Goal: Task Accomplishment & Management: Use online tool/utility

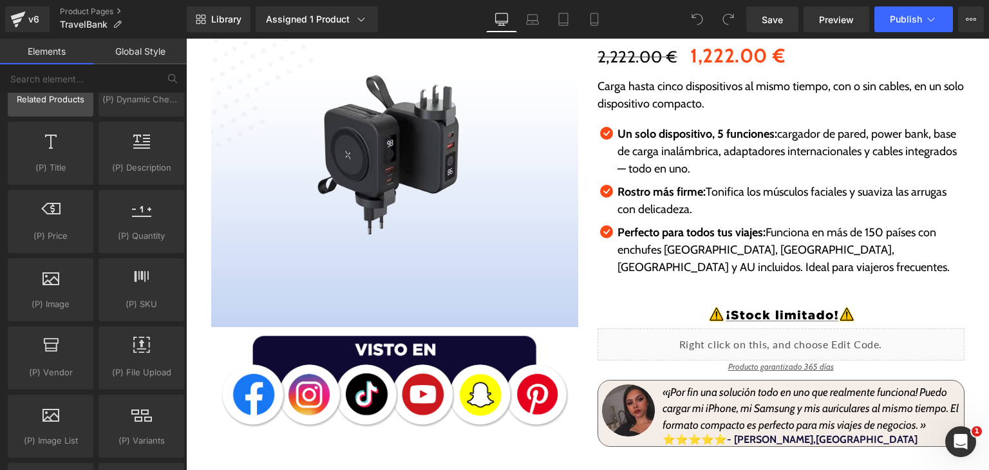
scroll to position [1288, 0]
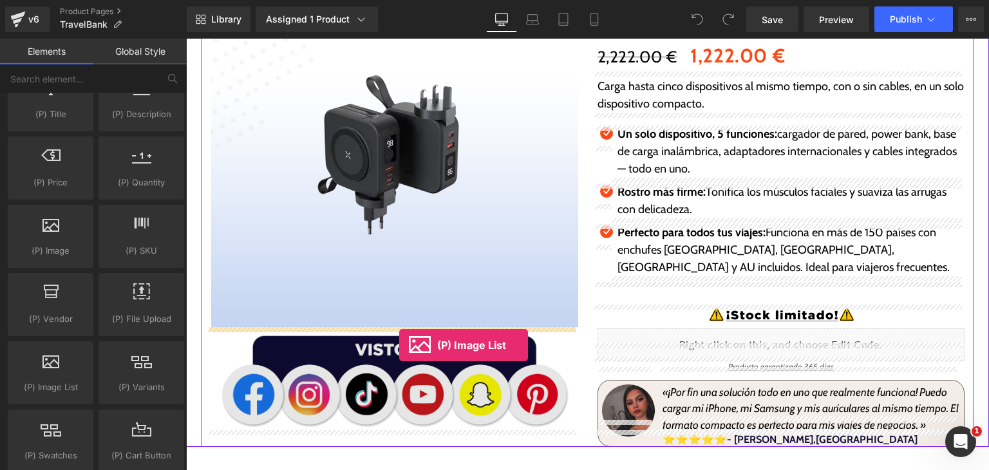
drag, startPoint x: 247, startPoint y: 419, endPoint x: 399, endPoint y: 340, distance: 171.9
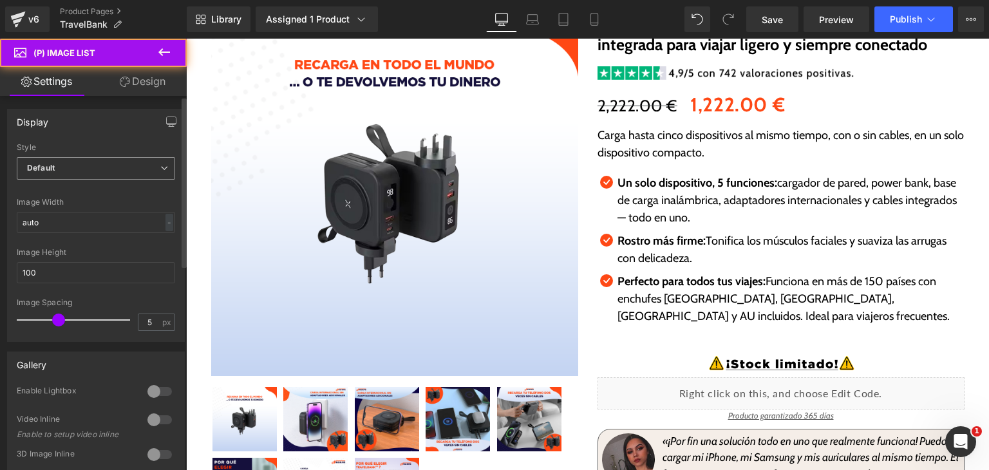
scroll to position [386, 0]
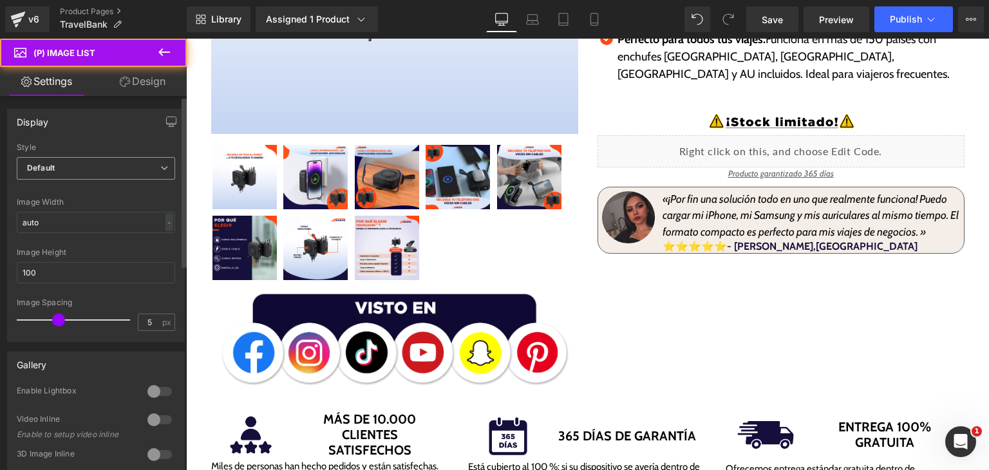
click at [137, 173] on span "Default" at bounding box center [96, 168] width 158 height 23
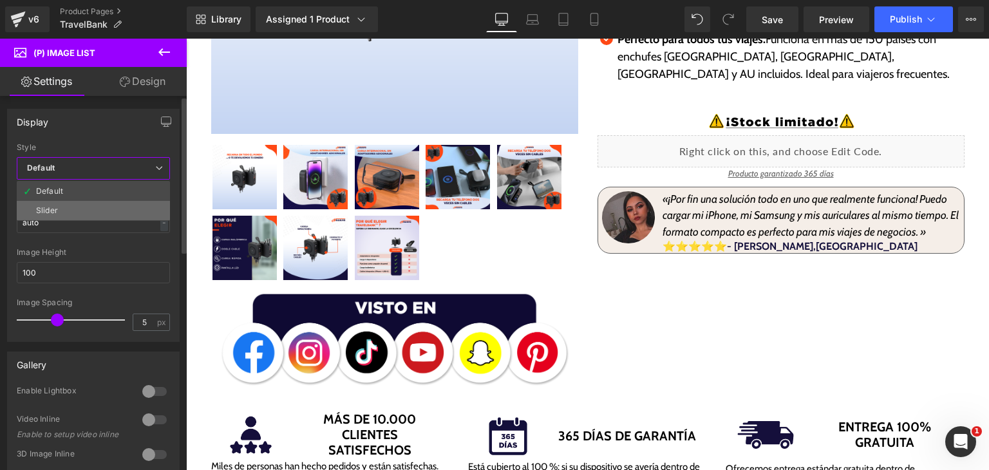
click at [128, 203] on li "Slider" at bounding box center [93, 210] width 153 height 19
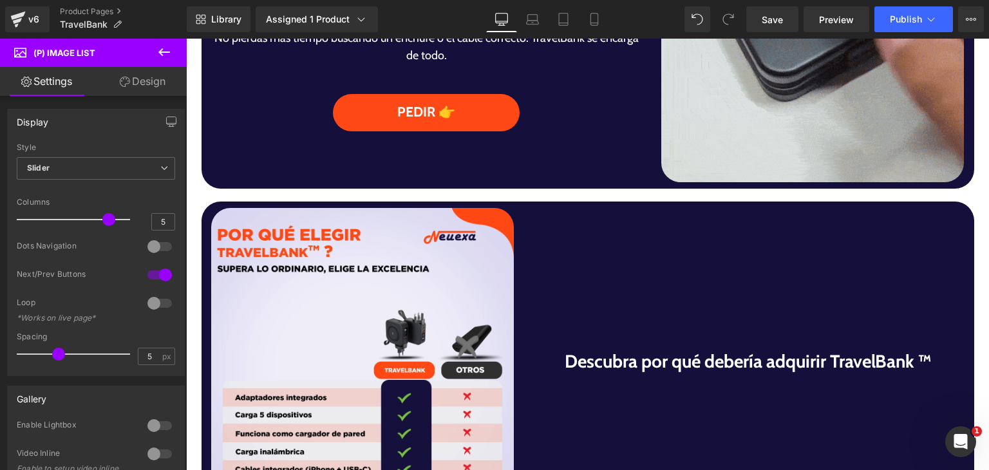
scroll to position [1032, 0]
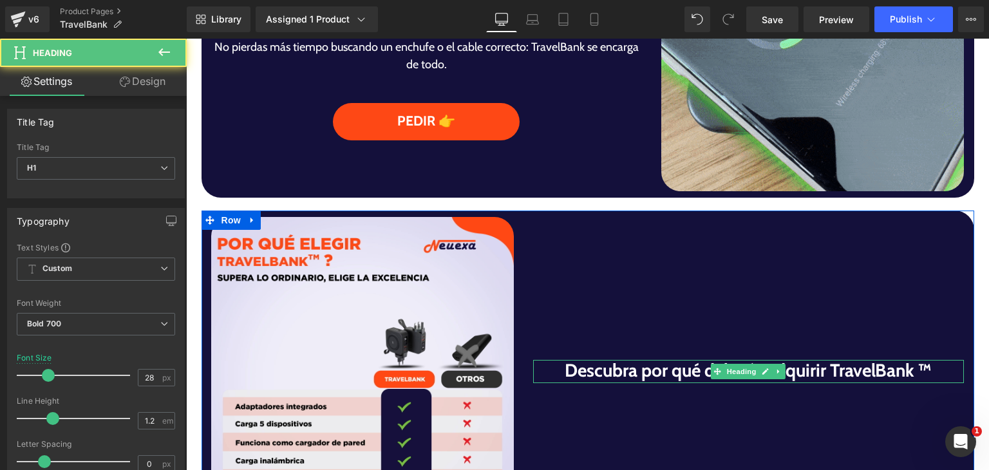
click at [916, 372] on h1 "Descubra por qué debería adquirir TravelBank ™" at bounding box center [748, 371] width 431 height 22
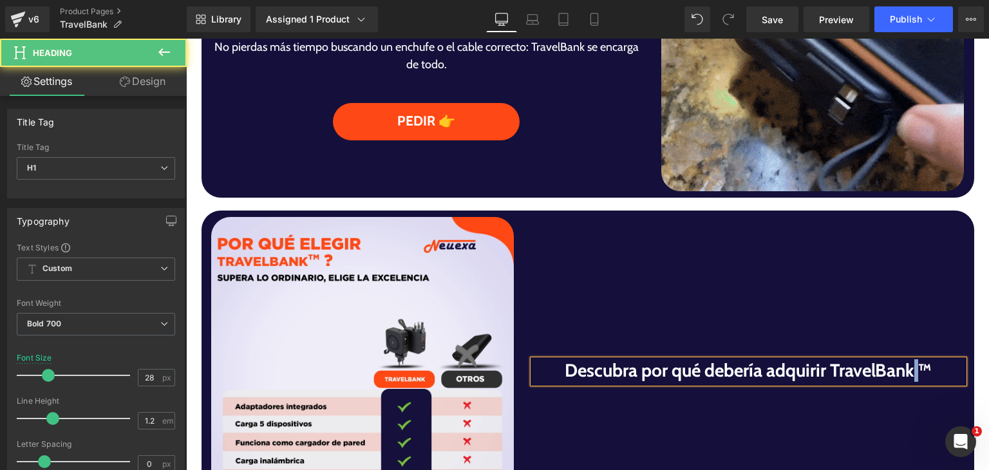
click at [915, 370] on h1 "Descubra por qué debería adquirir TravelBank ™" at bounding box center [748, 371] width 431 height 22
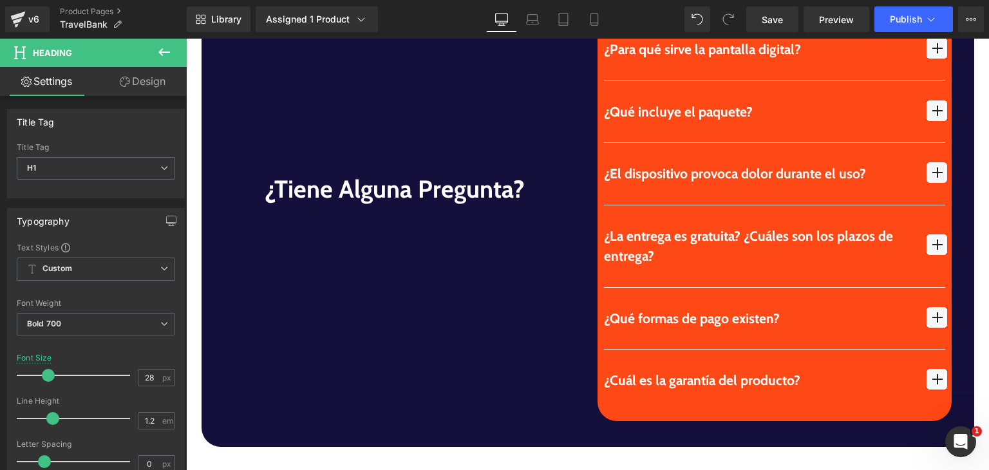
scroll to position [3929, 0]
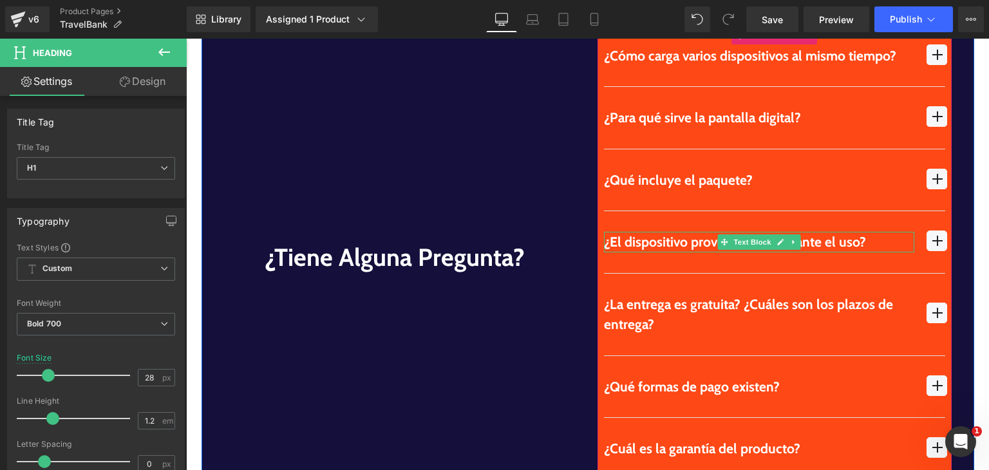
click at [932, 231] on span "button" at bounding box center [937, 241] width 21 height 21
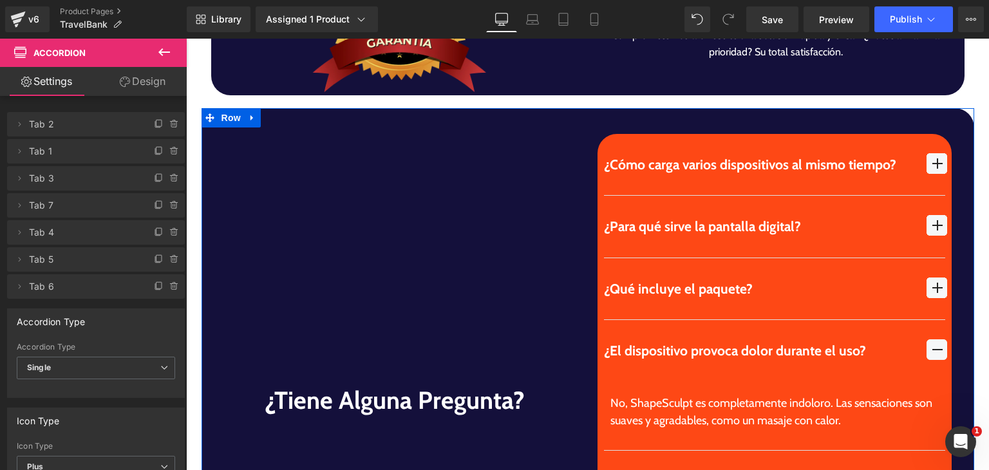
scroll to position [3835, 0]
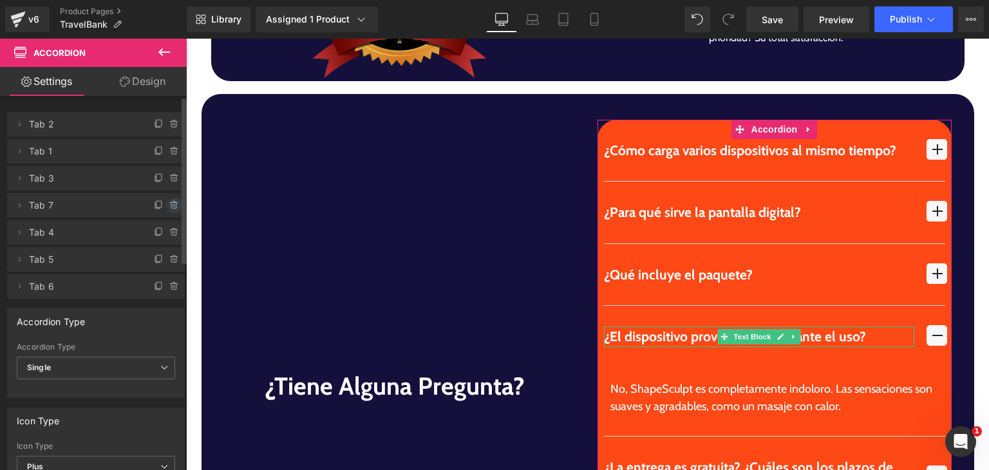
click at [172, 205] on icon at bounding box center [174, 205] width 10 height 10
click at [165, 205] on button "Delete" at bounding box center [160, 206] width 41 height 17
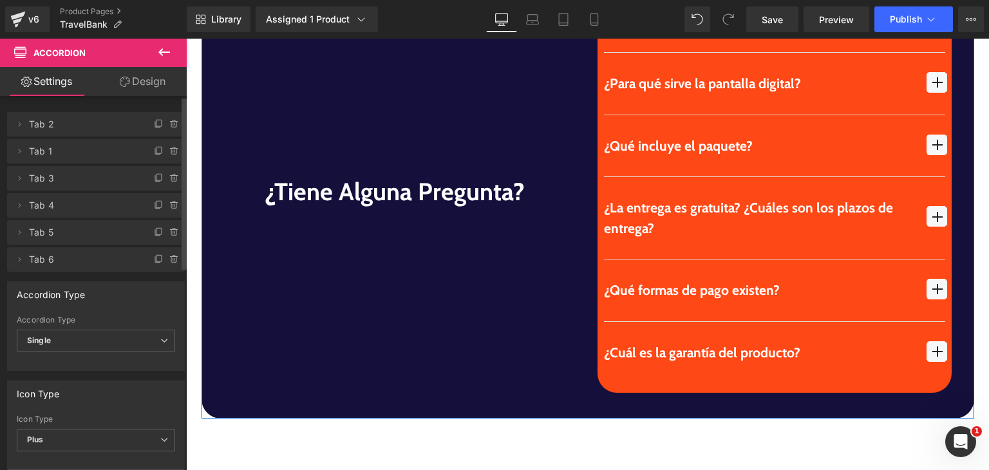
click at [939, 227] on button "button" at bounding box center [937, 218] width 17 height 82
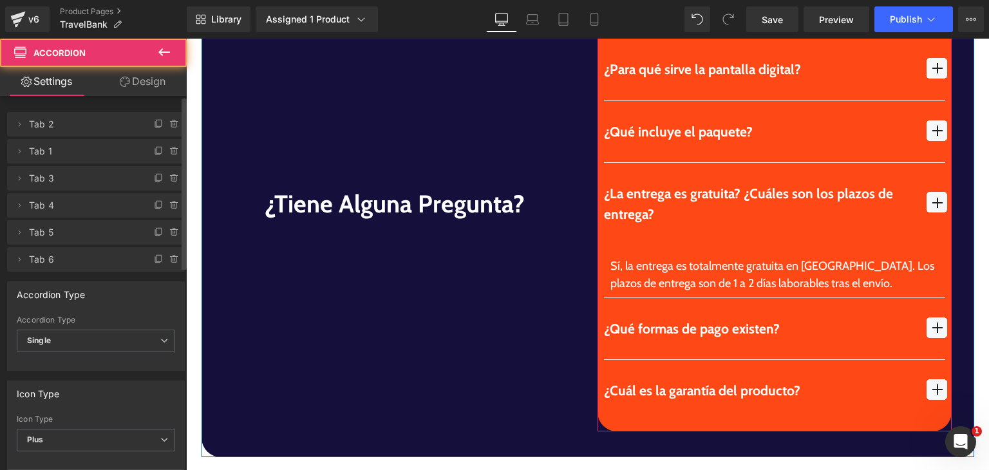
scroll to position [3998, 0]
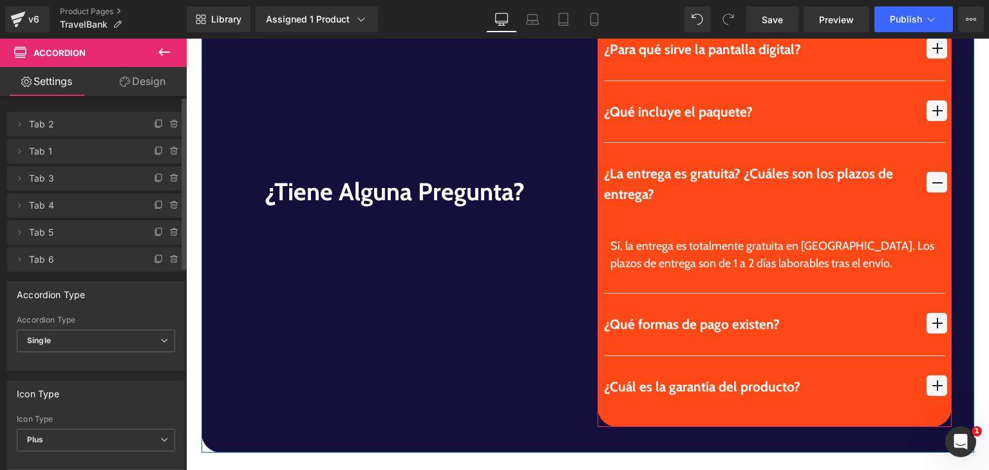
click at [934, 210] on button "button" at bounding box center [937, 184] width 17 height 82
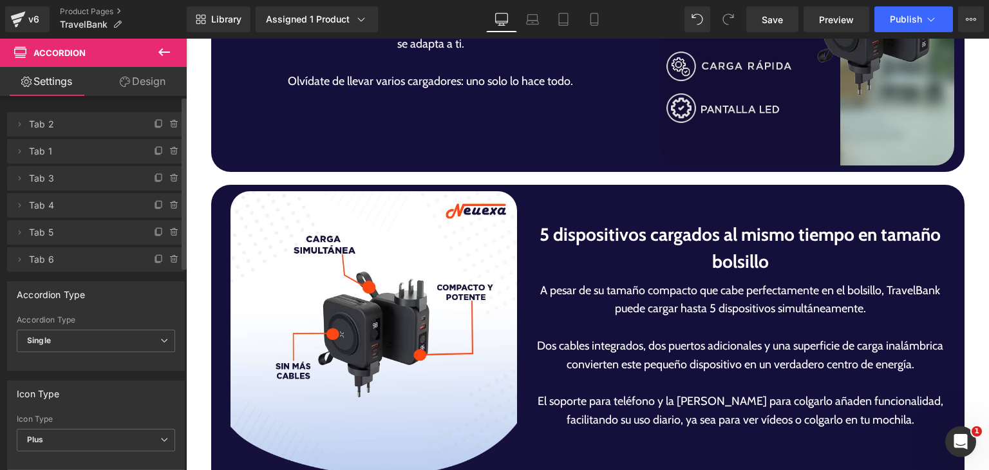
scroll to position [3191, 0]
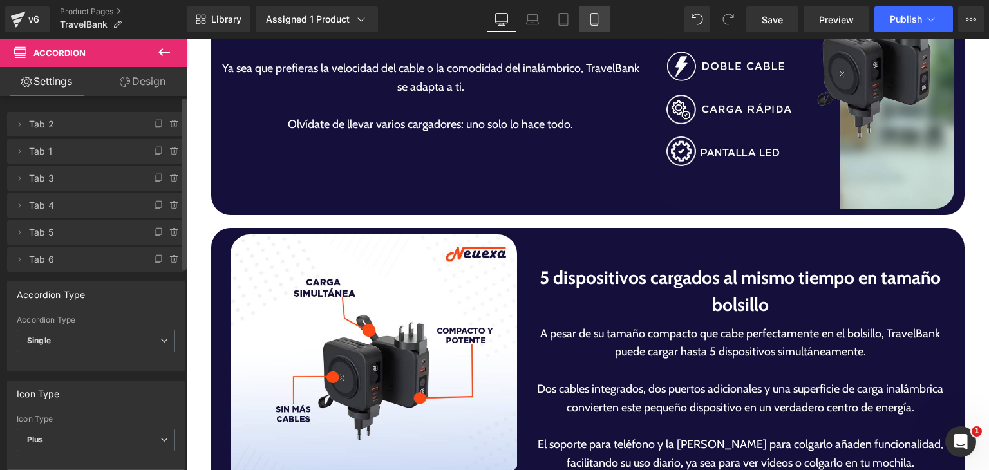
click at [600, 21] on icon at bounding box center [594, 19] width 13 height 13
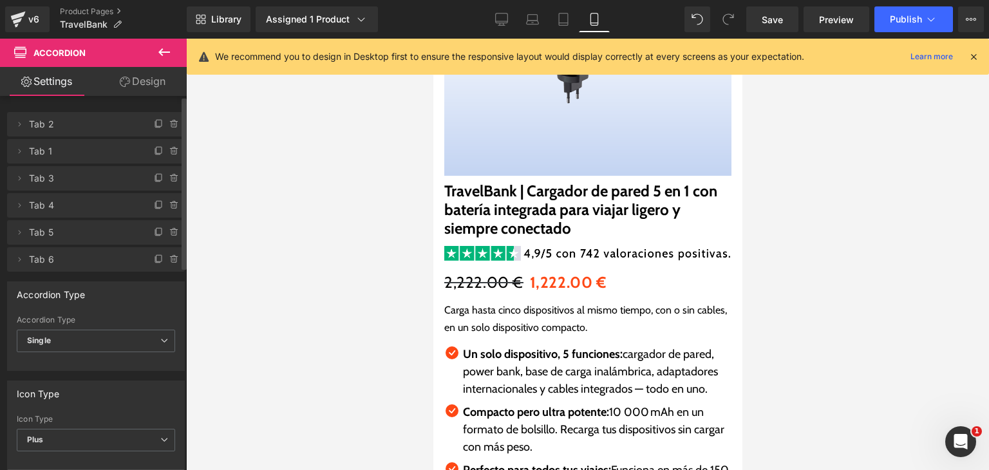
scroll to position [303, 0]
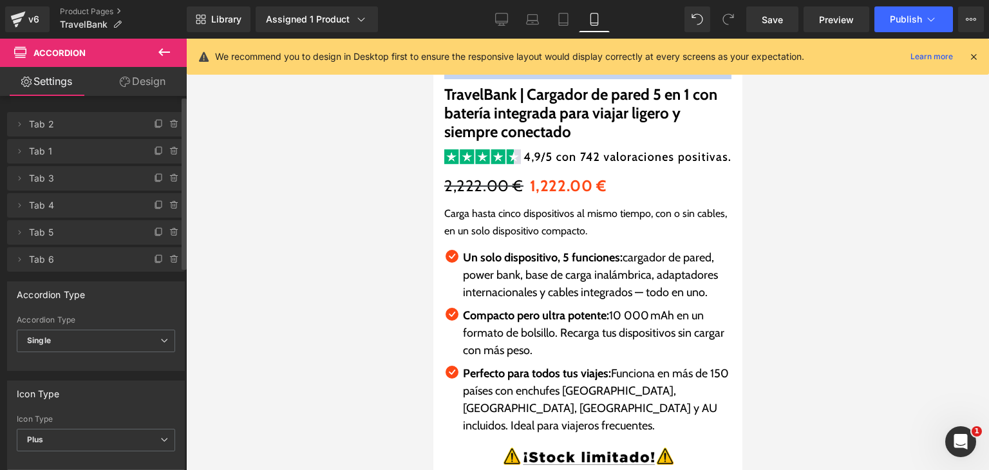
click at [168, 57] on icon at bounding box center [163, 51] width 15 height 15
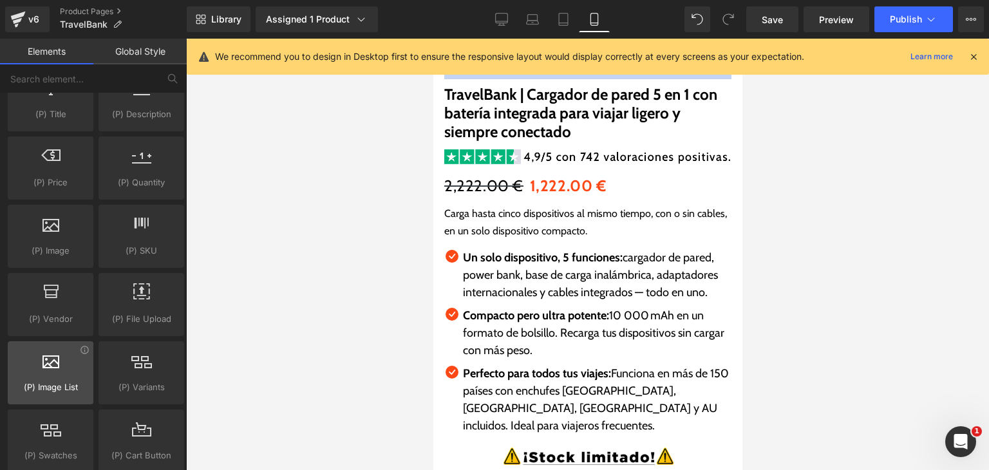
scroll to position [1223, 0]
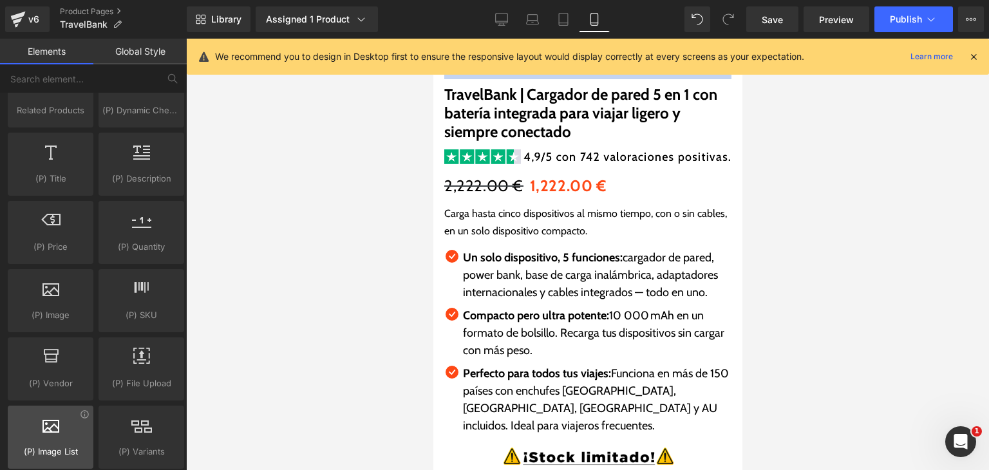
click at [53, 425] on icon at bounding box center [50, 424] width 17 height 17
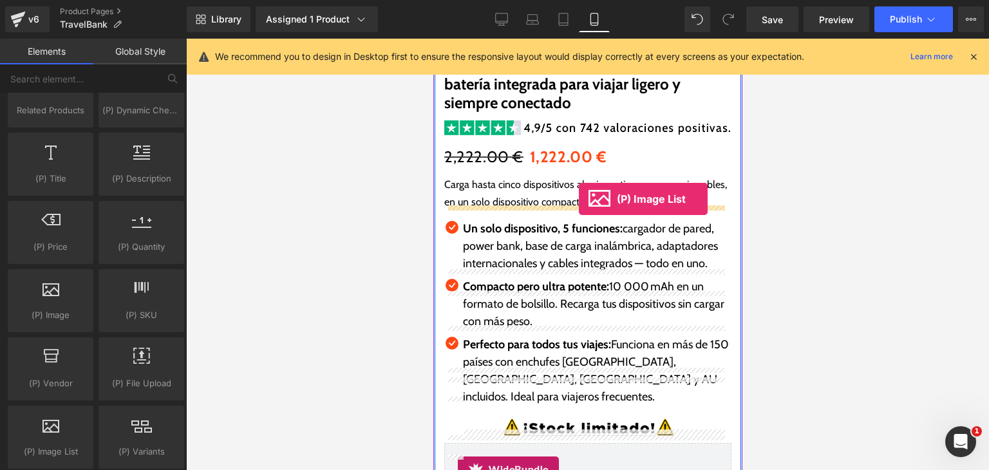
scroll to position [174, 0]
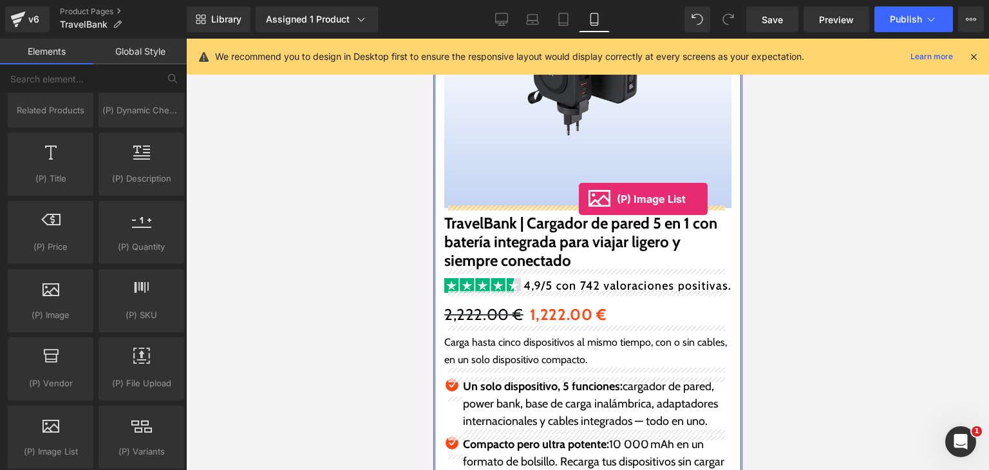
drag, startPoint x: 486, startPoint y: 464, endPoint x: 578, endPoint y: 199, distance: 280.4
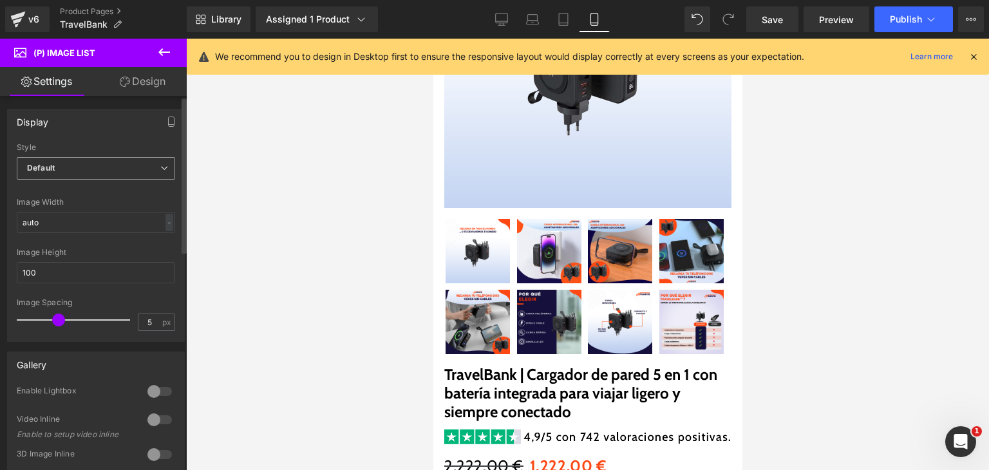
click at [103, 162] on span "Default" at bounding box center [96, 168] width 158 height 23
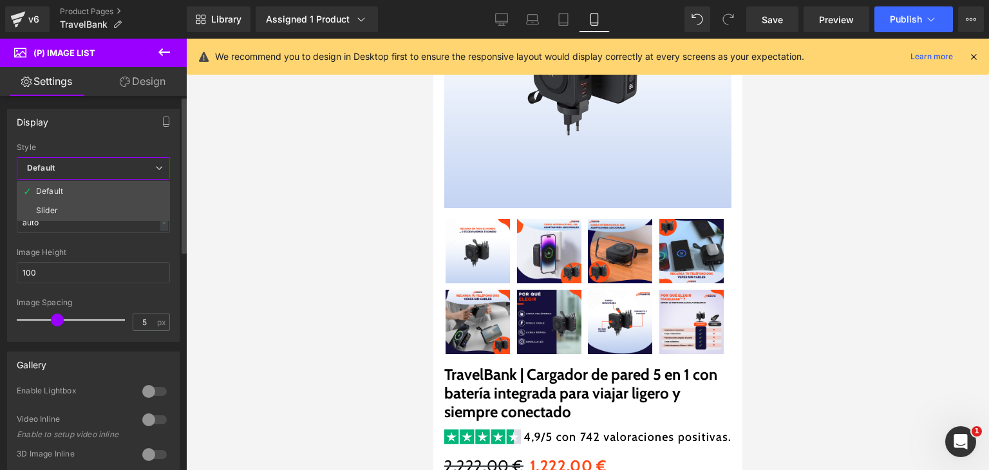
click at [105, 204] on li "Slider" at bounding box center [93, 210] width 153 height 19
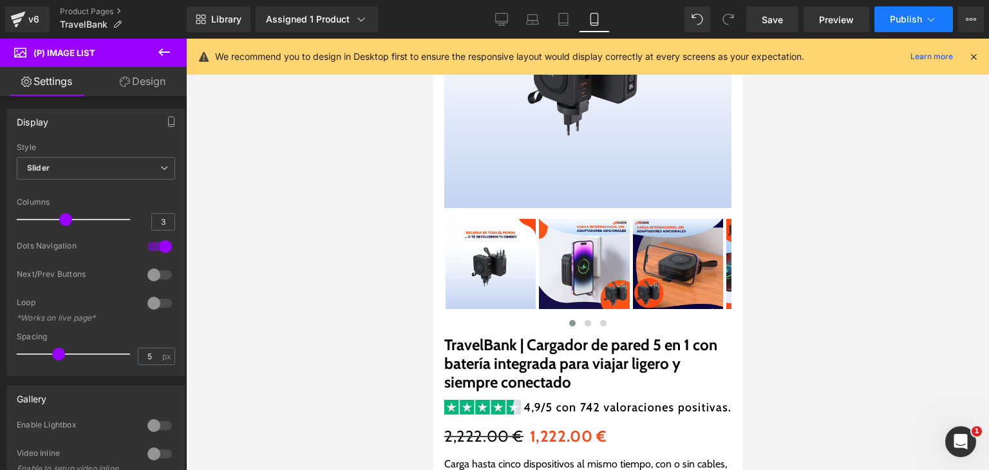
click at [920, 24] on span "Publish" at bounding box center [906, 19] width 32 height 10
click at [775, 21] on span "Save" at bounding box center [772, 20] width 21 height 14
click at [905, 24] on span "Publish" at bounding box center [906, 19] width 32 height 10
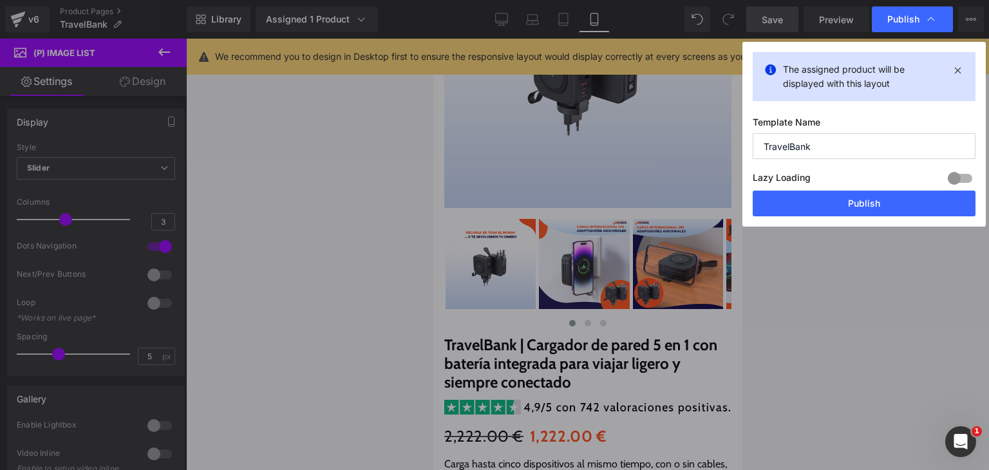
click at [880, 190] on div "Lazy Loading Build Upgrade plan to unlock" at bounding box center [864, 179] width 223 height 21
click at [879, 200] on button "Publish" at bounding box center [864, 204] width 223 height 26
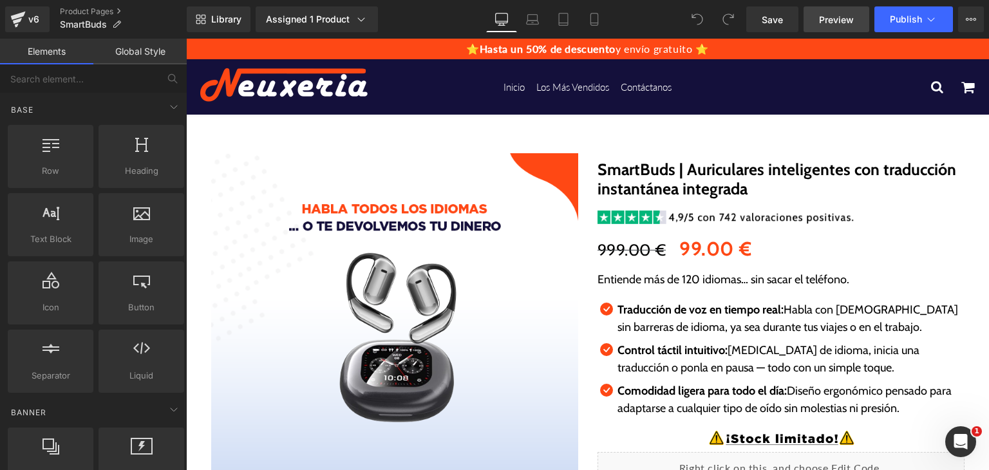
click at [869, 24] on link "Preview" at bounding box center [837, 19] width 66 height 26
click at [578, 21] on link "Tablet" at bounding box center [563, 19] width 31 height 26
click at [588, 21] on icon at bounding box center [594, 19] width 13 height 13
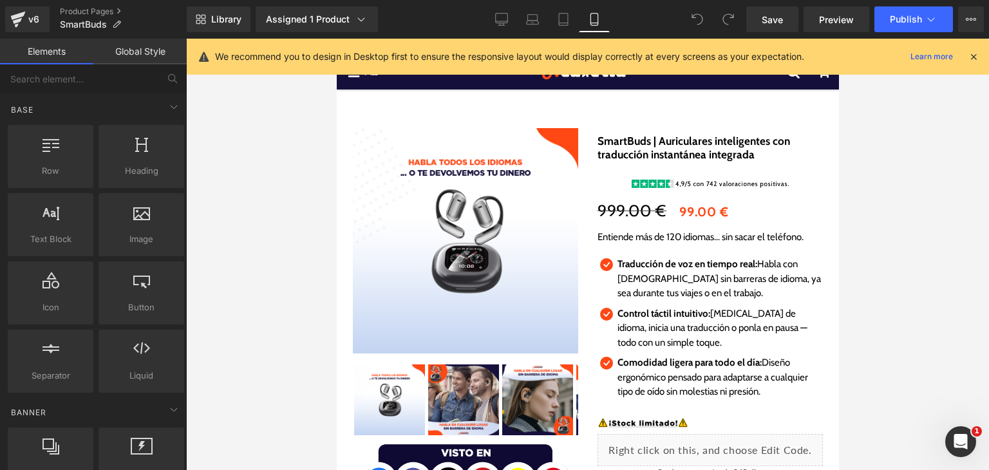
click at [588, 21] on icon at bounding box center [594, 19] width 13 height 13
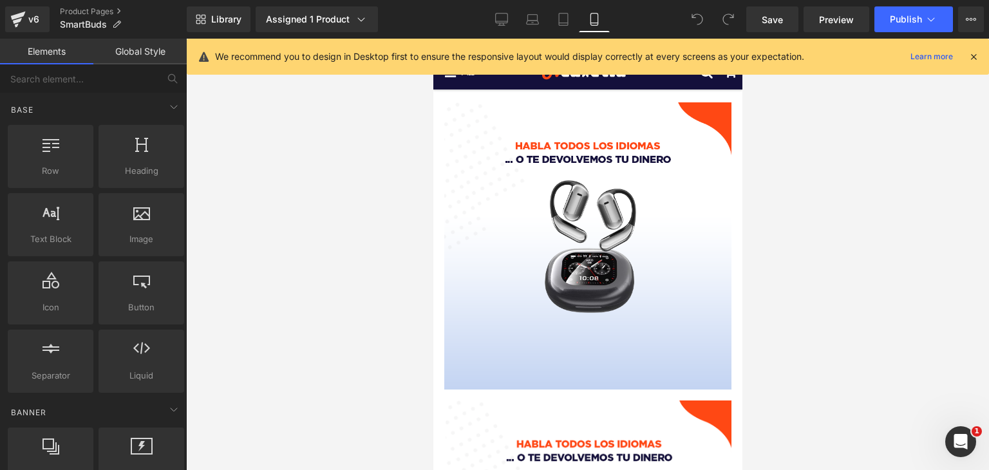
scroll to position [51, 0]
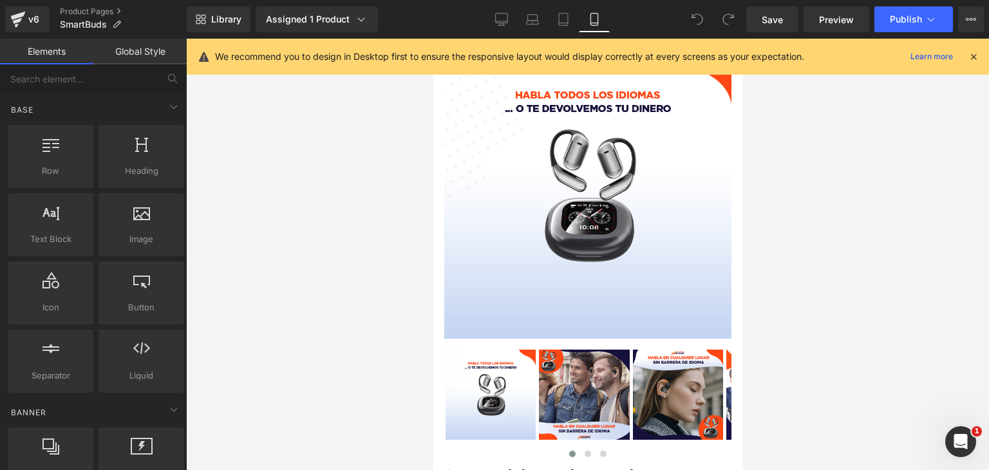
click at [904, 19] on span "Publish" at bounding box center [906, 19] width 32 height 10
click at [976, 59] on icon at bounding box center [974, 57] width 12 height 12
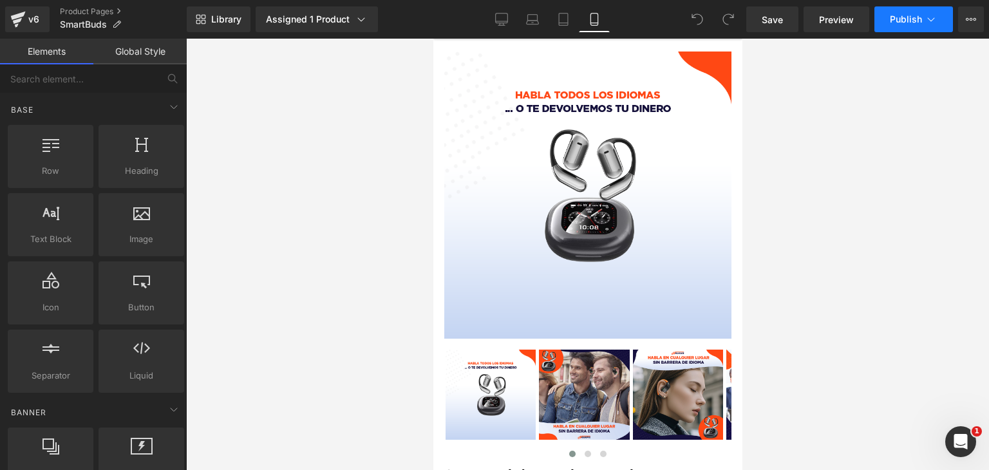
click at [889, 14] on button "Publish" at bounding box center [913, 19] width 79 height 26
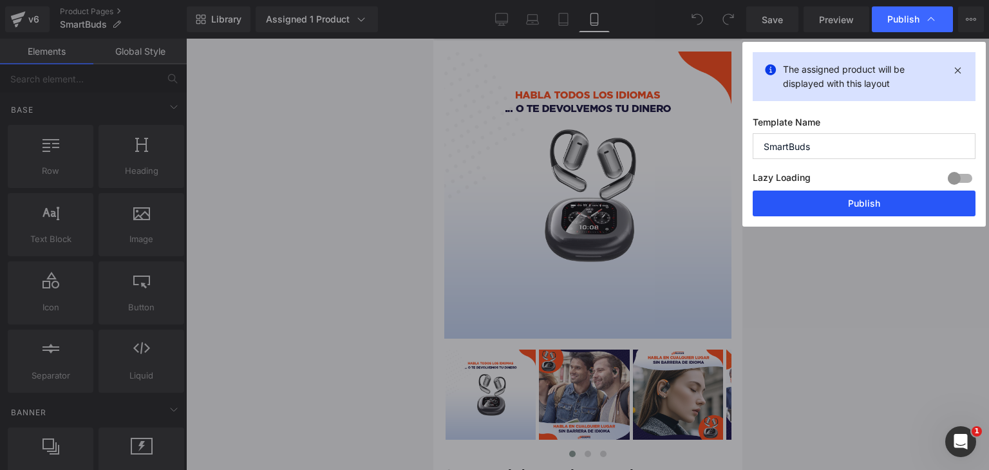
click at [858, 205] on button "Publish" at bounding box center [864, 204] width 223 height 26
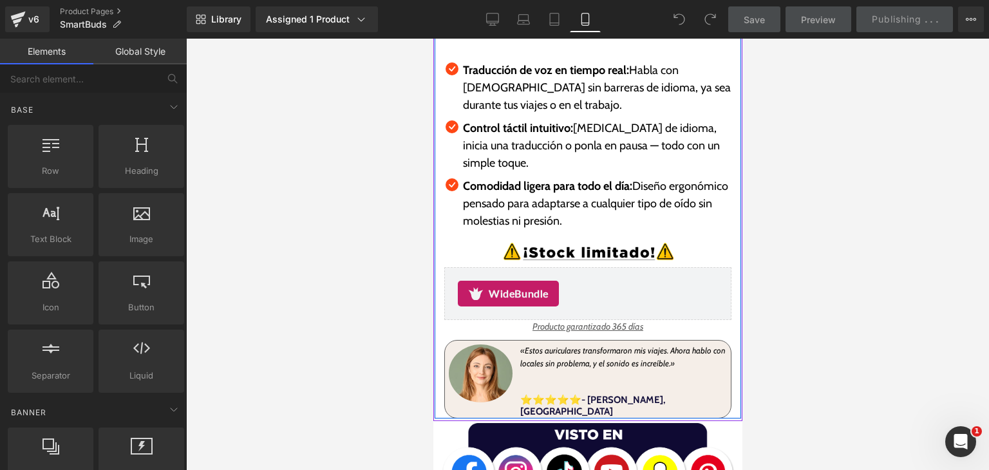
scroll to position [566, 0]
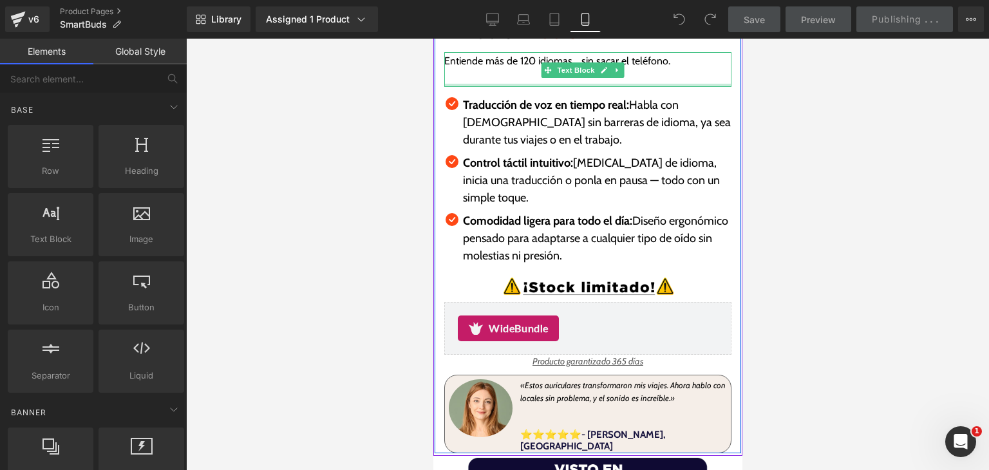
click at [487, 73] on p at bounding box center [587, 78] width 287 height 17
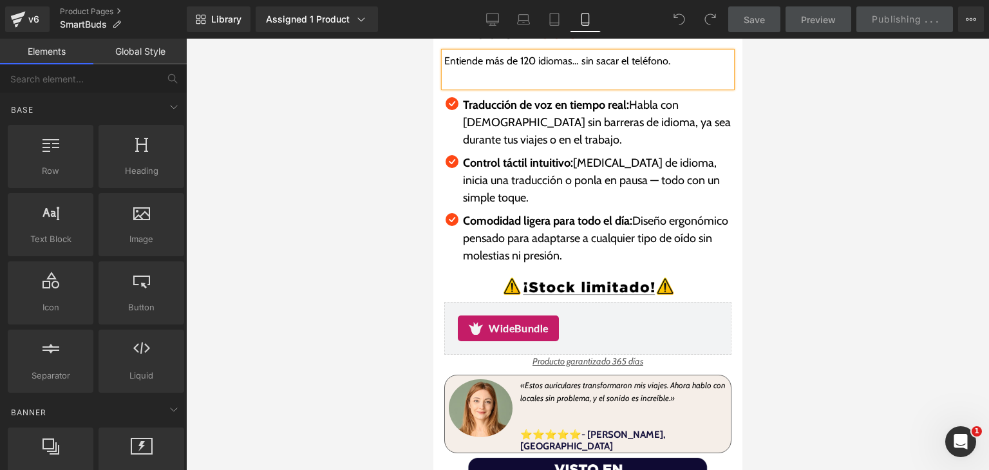
click at [482, 71] on p at bounding box center [587, 78] width 287 height 17
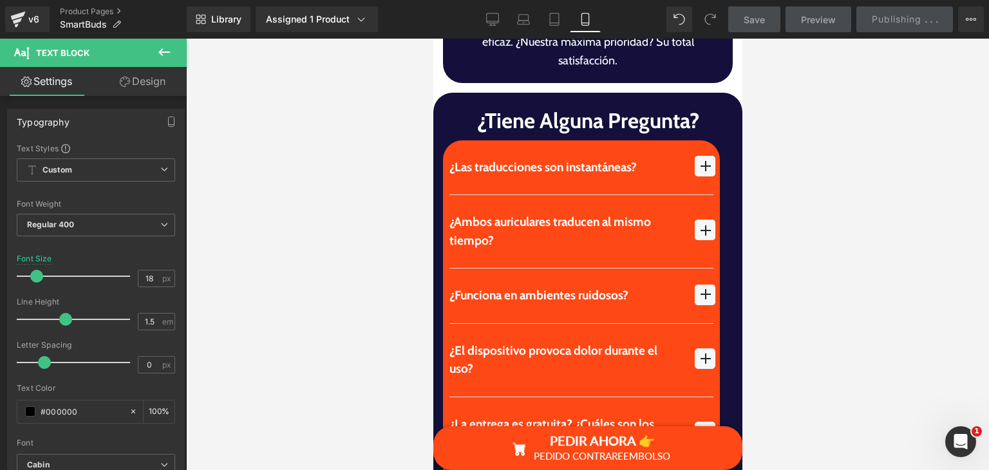
scroll to position [5643, 0]
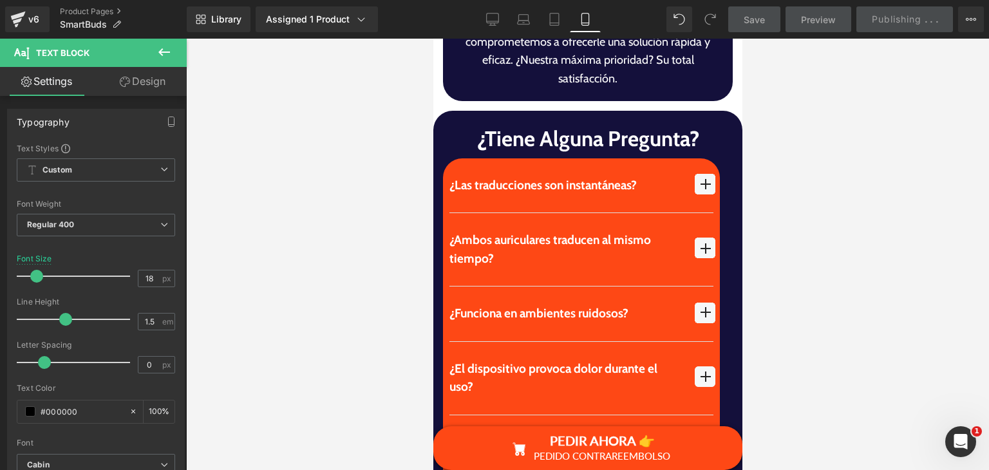
click at [696, 366] on span "button" at bounding box center [704, 376] width 21 height 21
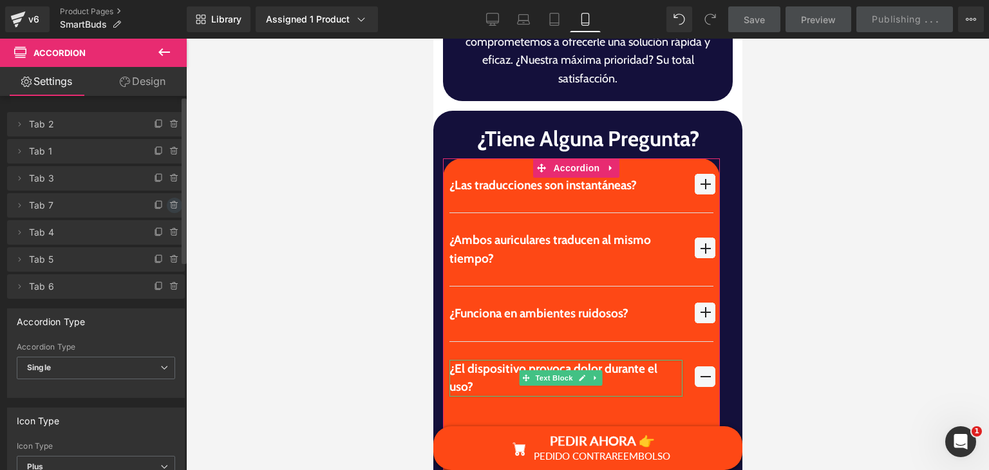
click at [173, 203] on icon at bounding box center [174, 205] width 10 height 10
click at [171, 203] on button "Delete" at bounding box center [160, 206] width 41 height 17
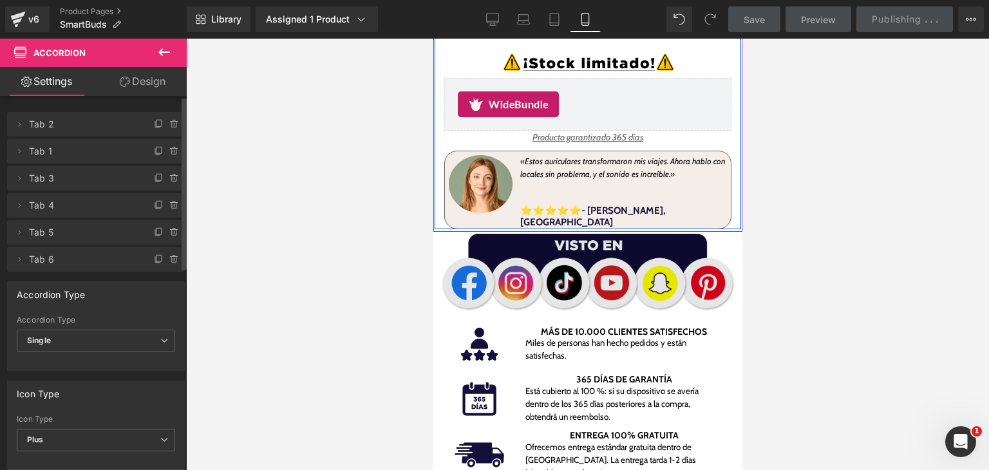
scroll to position [837, 0]
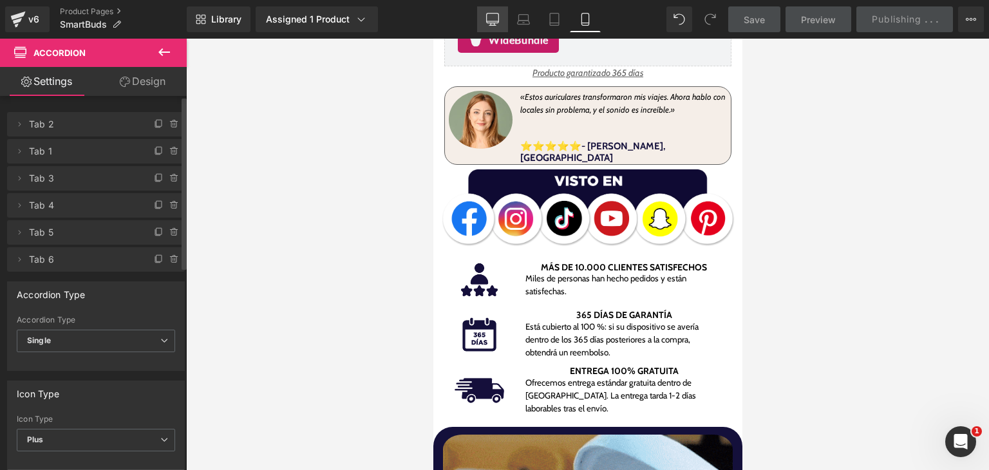
drag, startPoint x: 500, startPoint y: 23, endPoint x: 418, endPoint y: 102, distance: 113.9
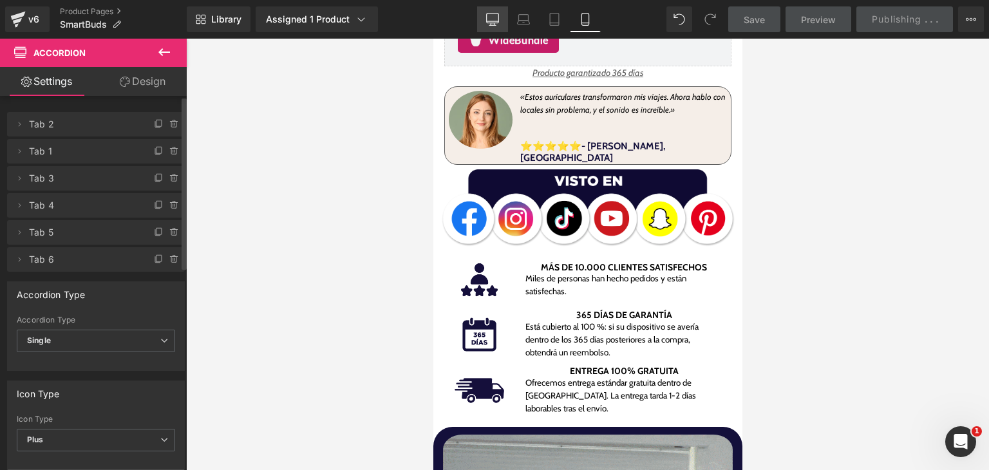
click at [500, 23] on link "Desktop" at bounding box center [492, 19] width 31 height 26
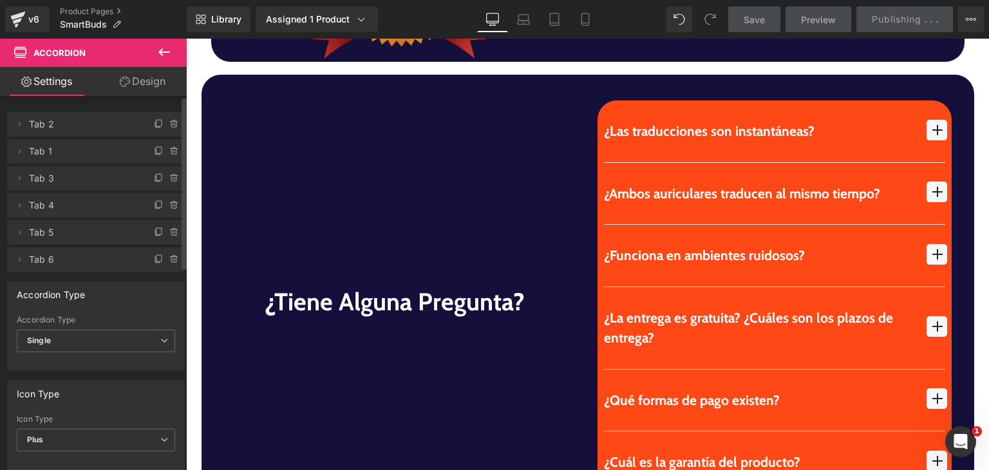
scroll to position [3662, 0]
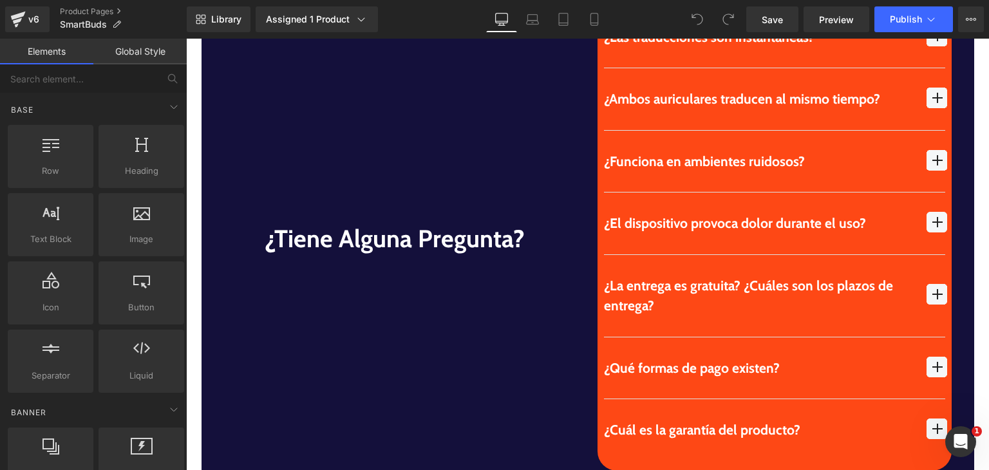
scroll to position [3723, 0]
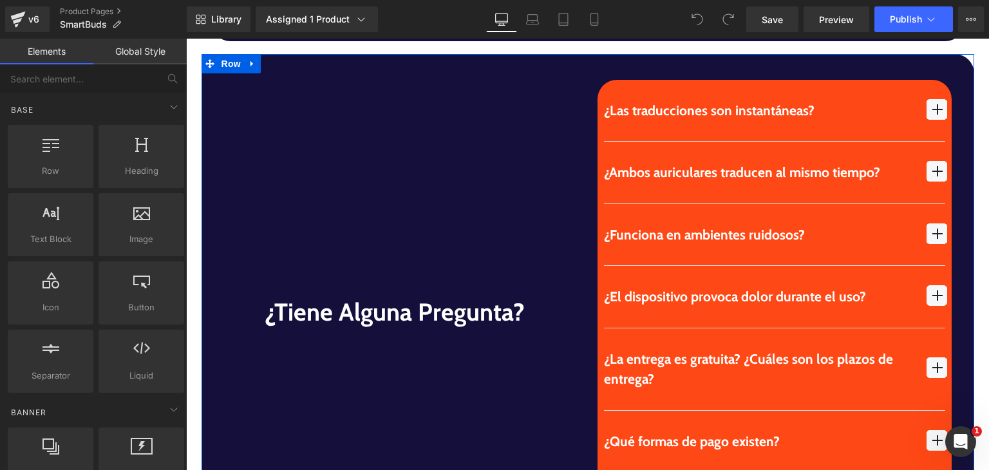
click at [933, 285] on span "button" at bounding box center [937, 295] width 21 height 21
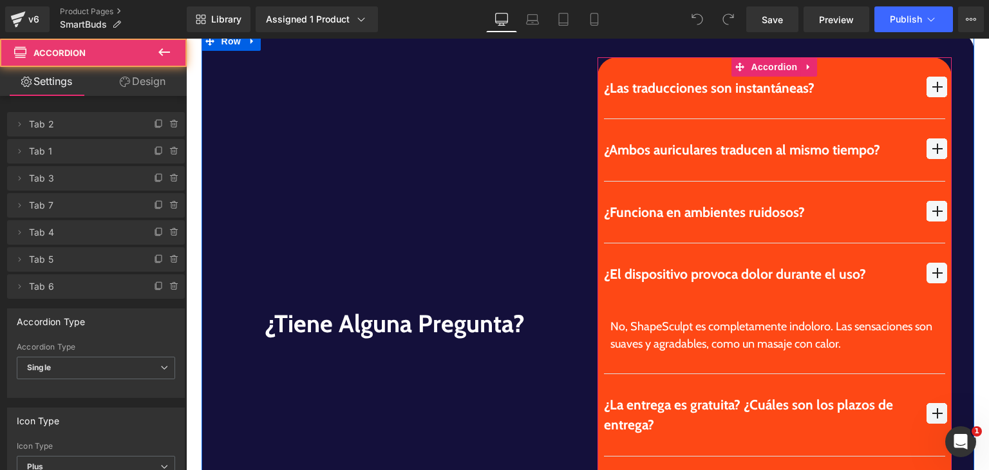
scroll to position [3757, 0]
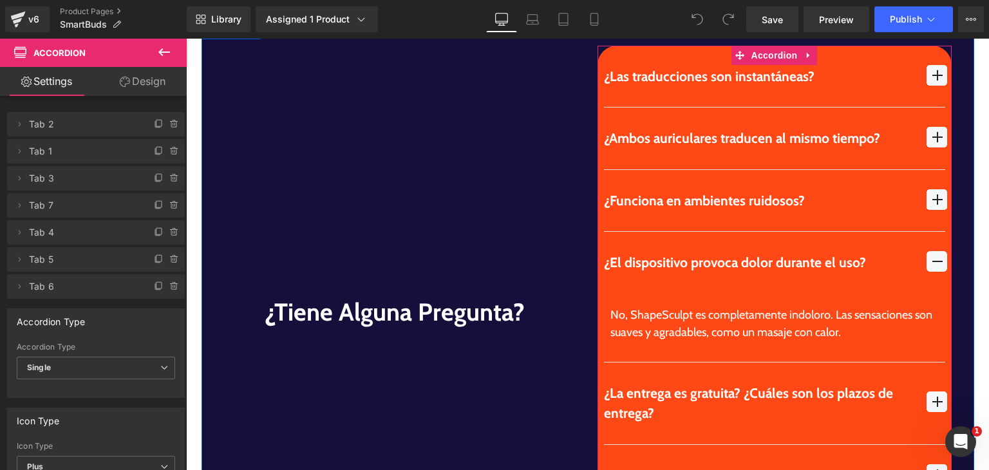
click at [649, 307] on div "No, ShapeSculpt es completamente indoloro. Las sensaciones son suaves y agradab…" at bounding box center [774, 324] width 328 height 35
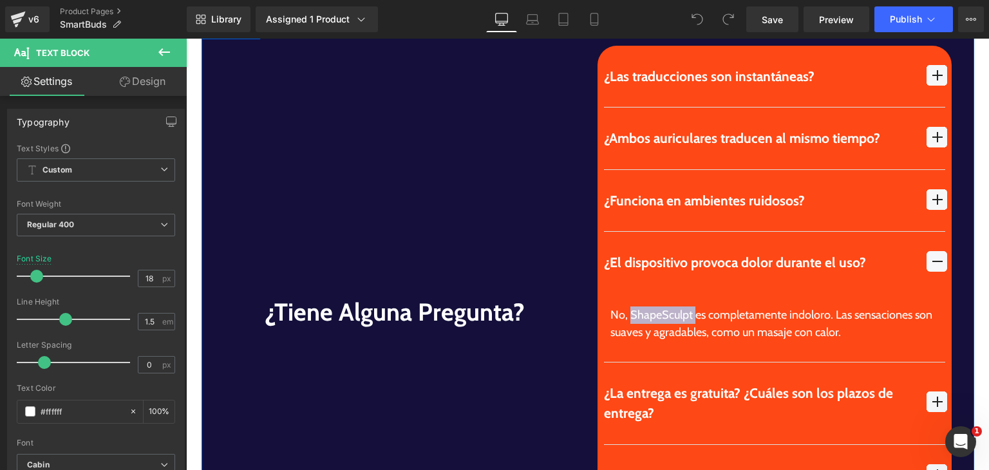
click at [542, 216] on div "¿Tiene alguna pregunta? Heading Row" at bounding box center [395, 312] width 386 height 533
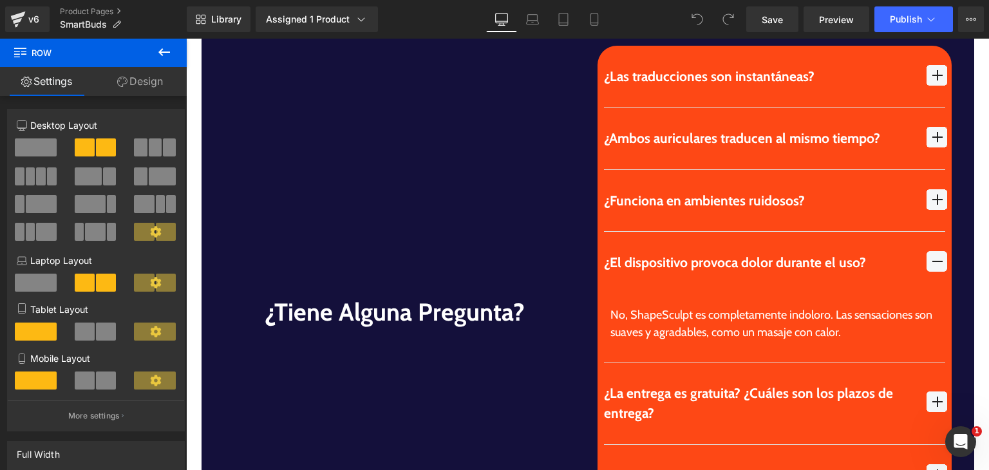
click at [164, 49] on icon at bounding box center [163, 51] width 15 height 15
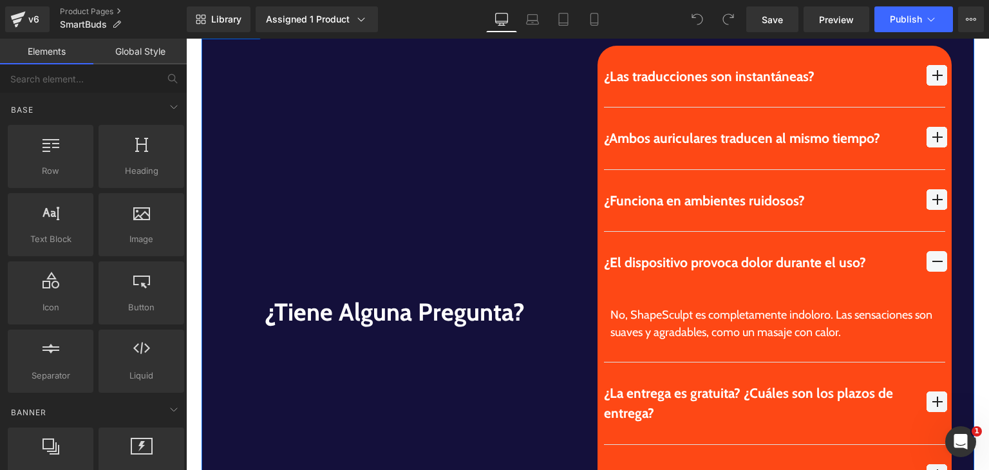
click at [939, 232] on div "¿Las traducciones son instantáneas? Text Block" at bounding box center [775, 312] width 354 height 533
click at [937, 251] on span "button" at bounding box center [937, 261] width 21 height 21
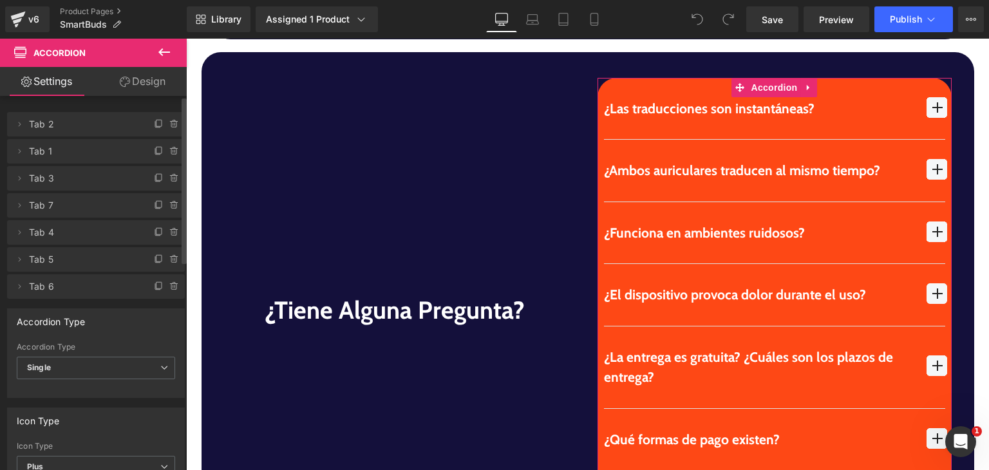
scroll to position [3723, 0]
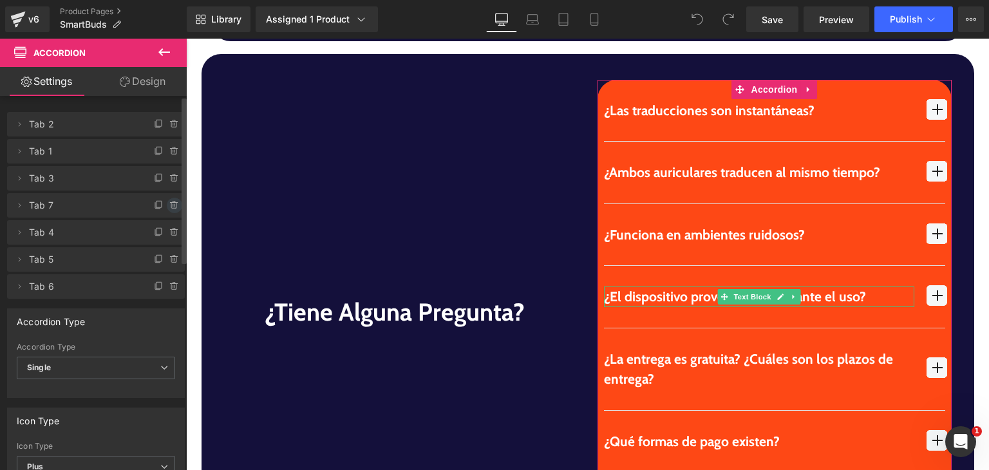
click at [169, 204] on icon at bounding box center [174, 205] width 10 height 10
click at [167, 204] on button "Delete" at bounding box center [160, 206] width 41 height 17
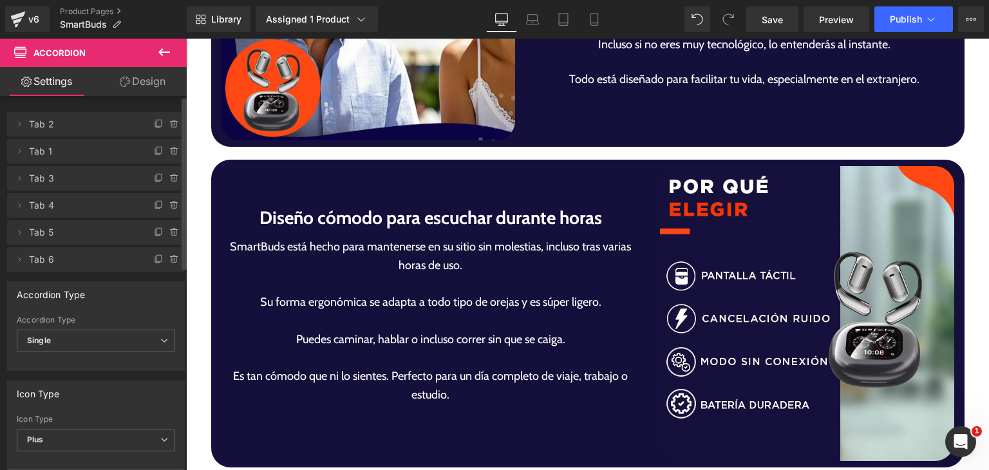
scroll to position [2532, 0]
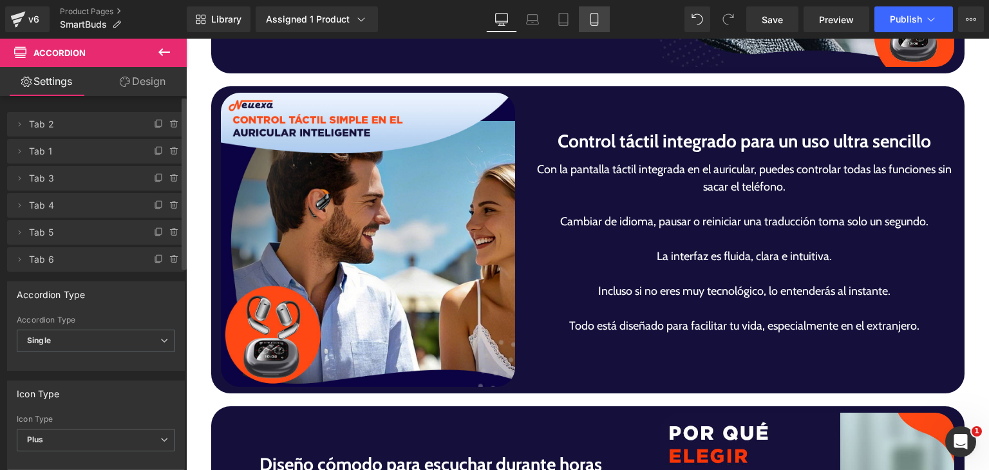
click at [595, 26] on link "Mobile" at bounding box center [594, 19] width 31 height 26
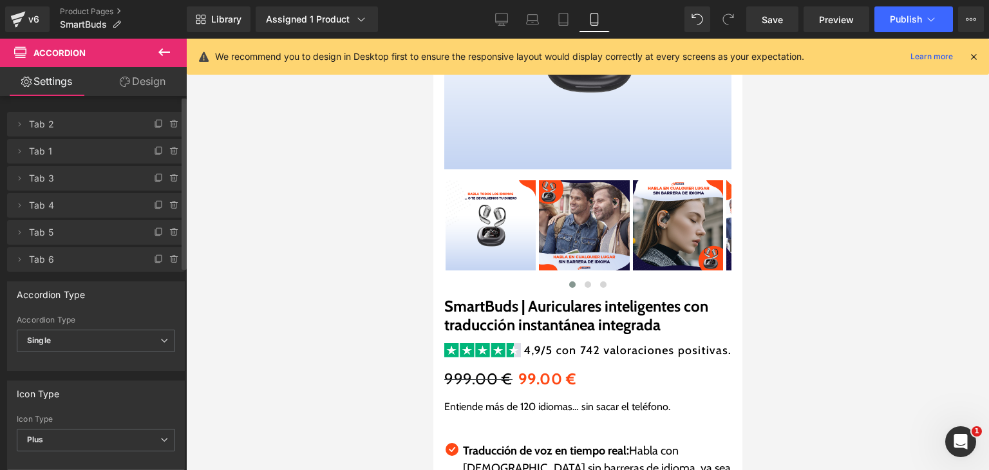
scroll to position [158, 0]
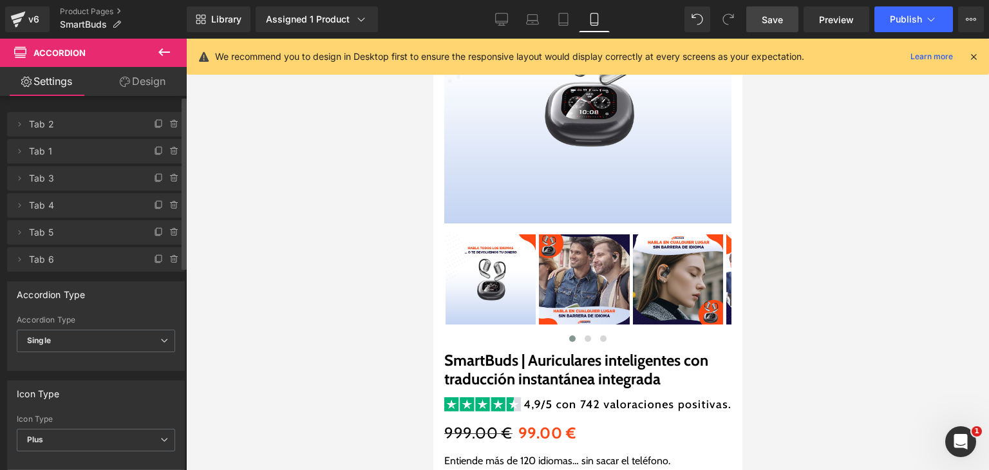
click at [765, 19] on span "Save" at bounding box center [772, 20] width 21 height 14
click at [923, 26] on button "Publish" at bounding box center [913, 19] width 79 height 26
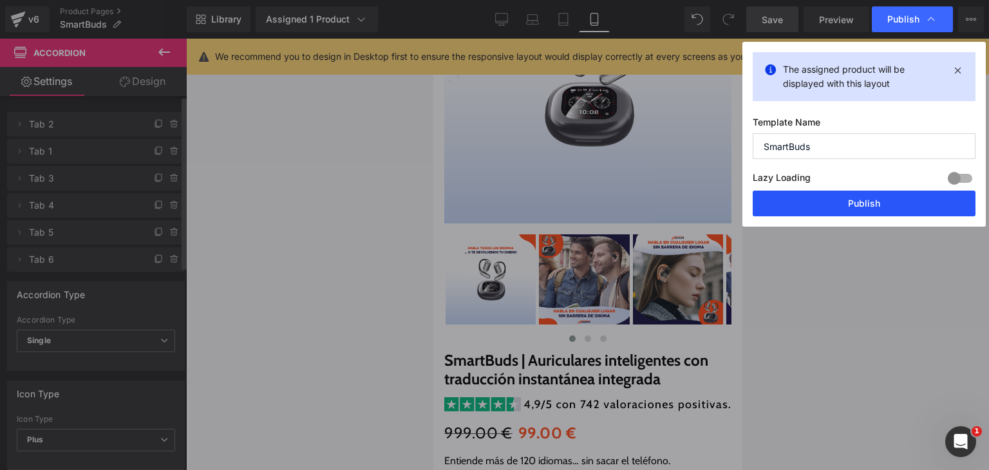
click at [888, 199] on button "Publish" at bounding box center [864, 204] width 223 height 26
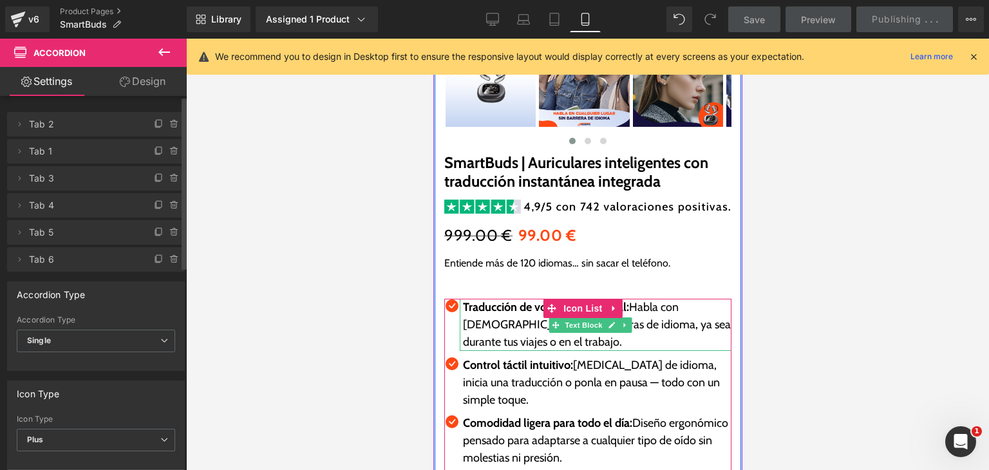
scroll to position [322, 0]
